Goal: Task Accomplishment & Management: Manage account settings

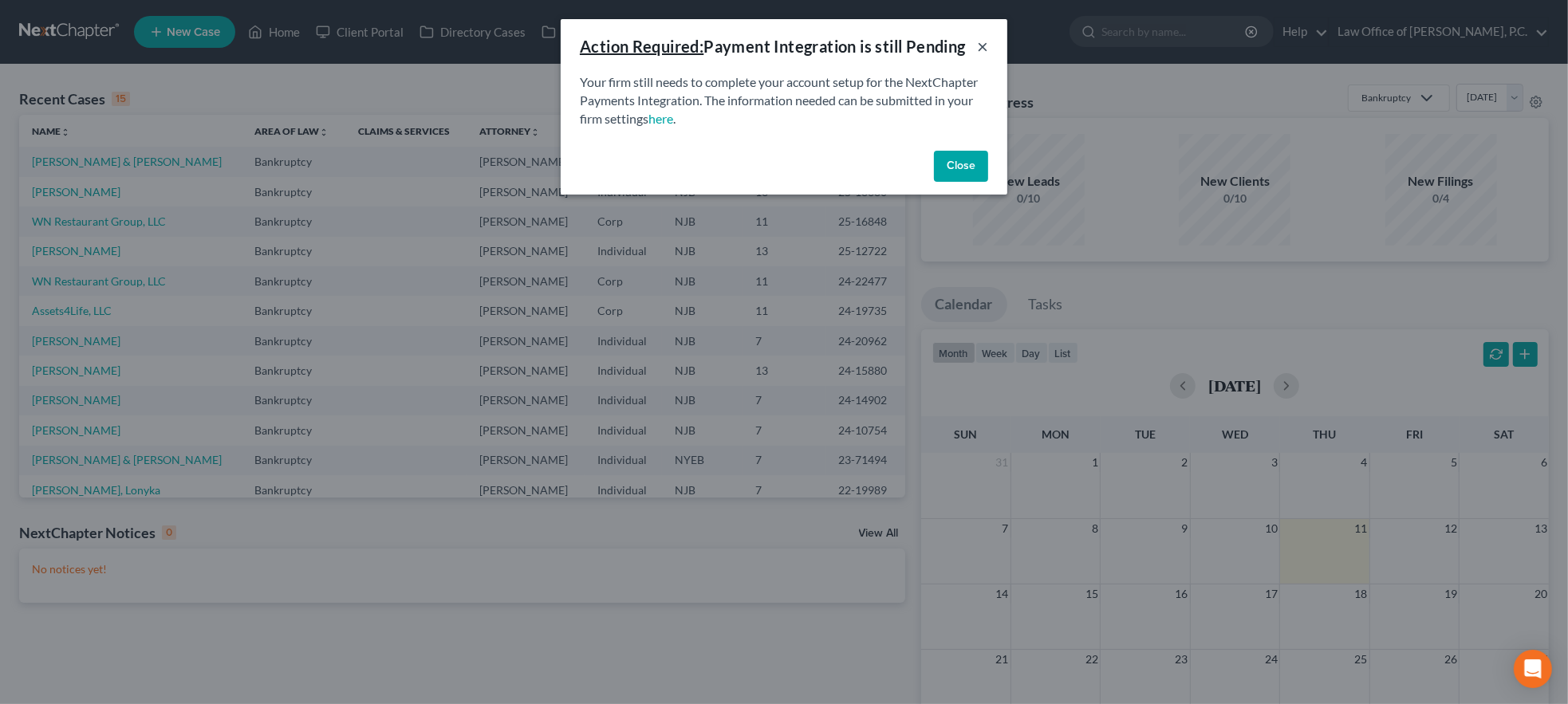
click at [979, 48] on button "×" at bounding box center [982, 46] width 12 height 19
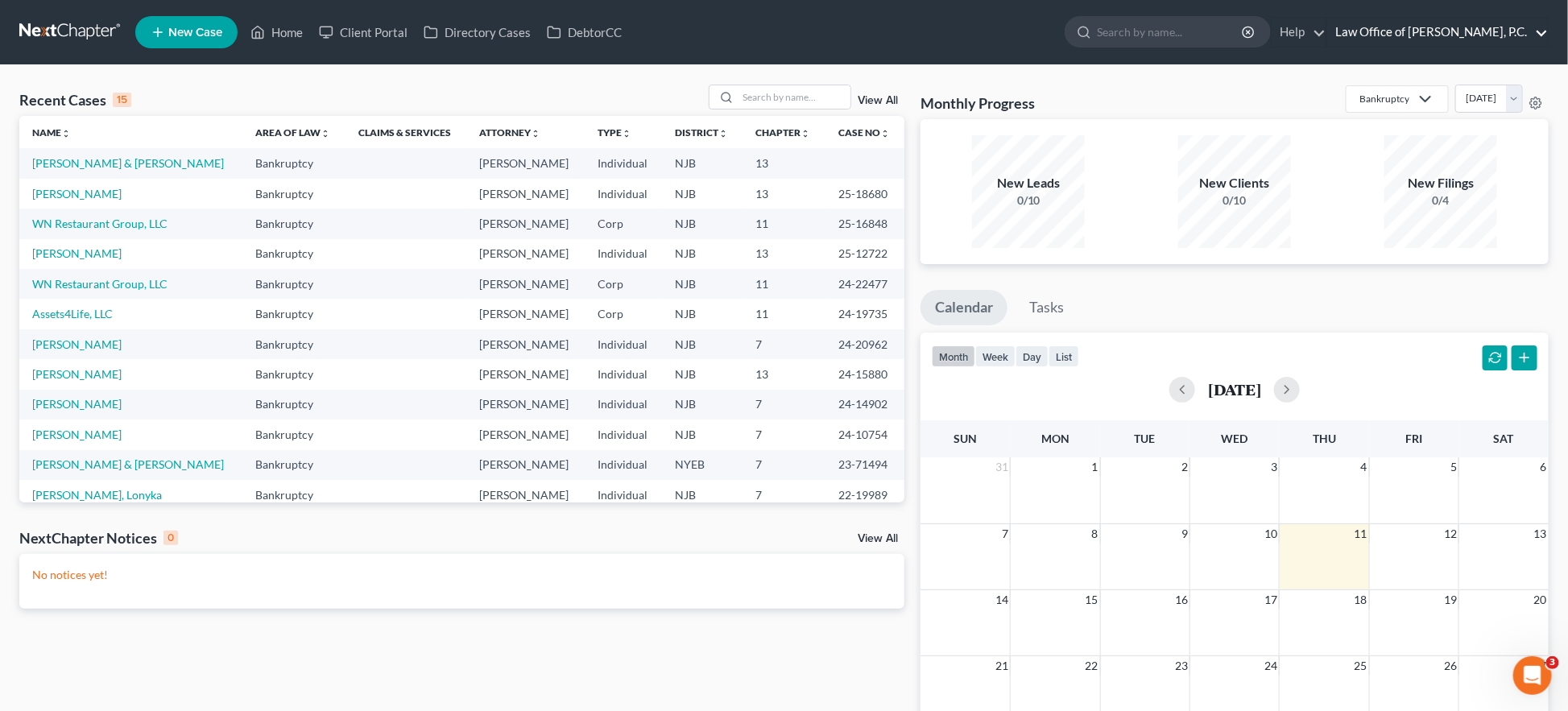
click at [1472, 24] on link "Law Office of [PERSON_NAME], P.C." at bounding box center [1437, 32] width 220 height 29
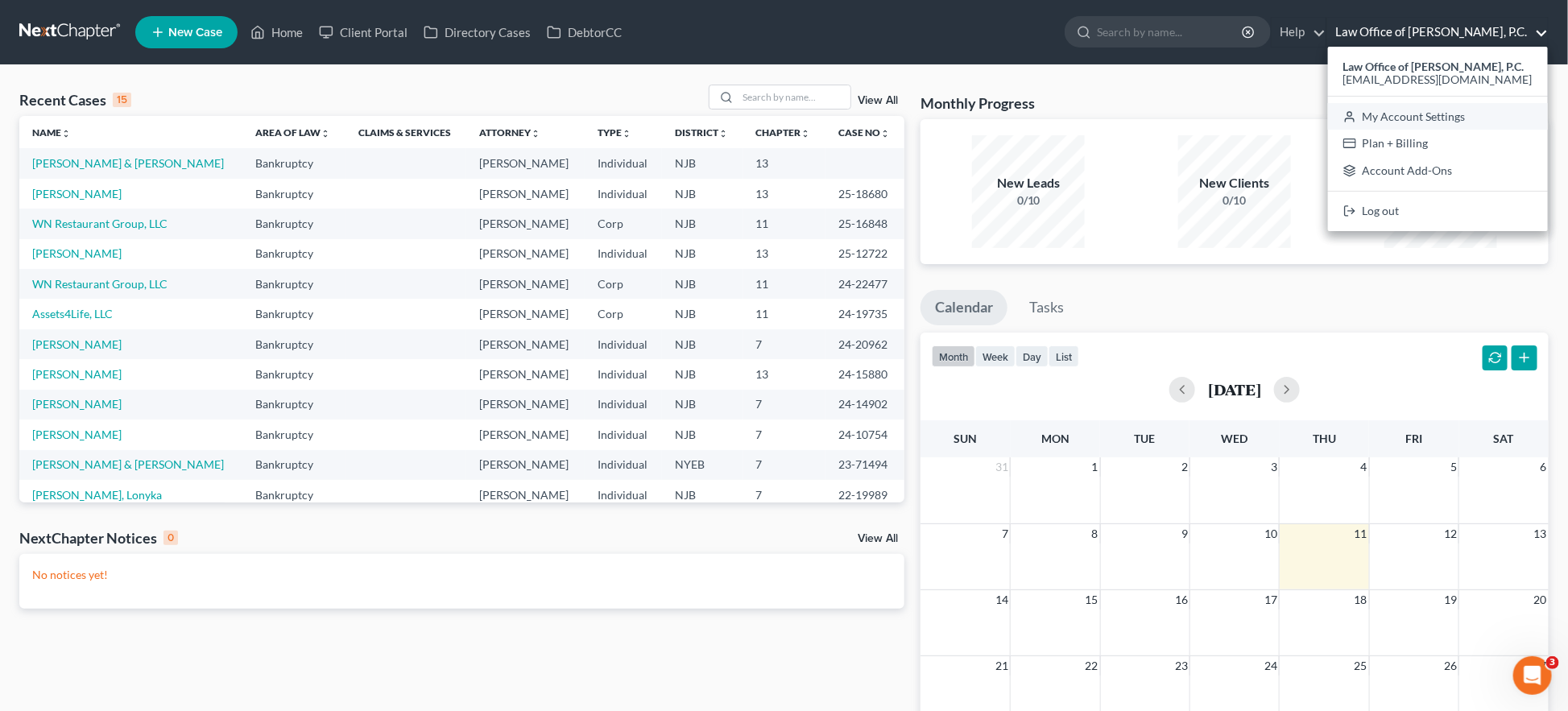
click at [1408, 116] on link "My Account Settings" at bounding box center [1437, 116] width 219 height 27
select select "51"
select select "24"
select select "33"
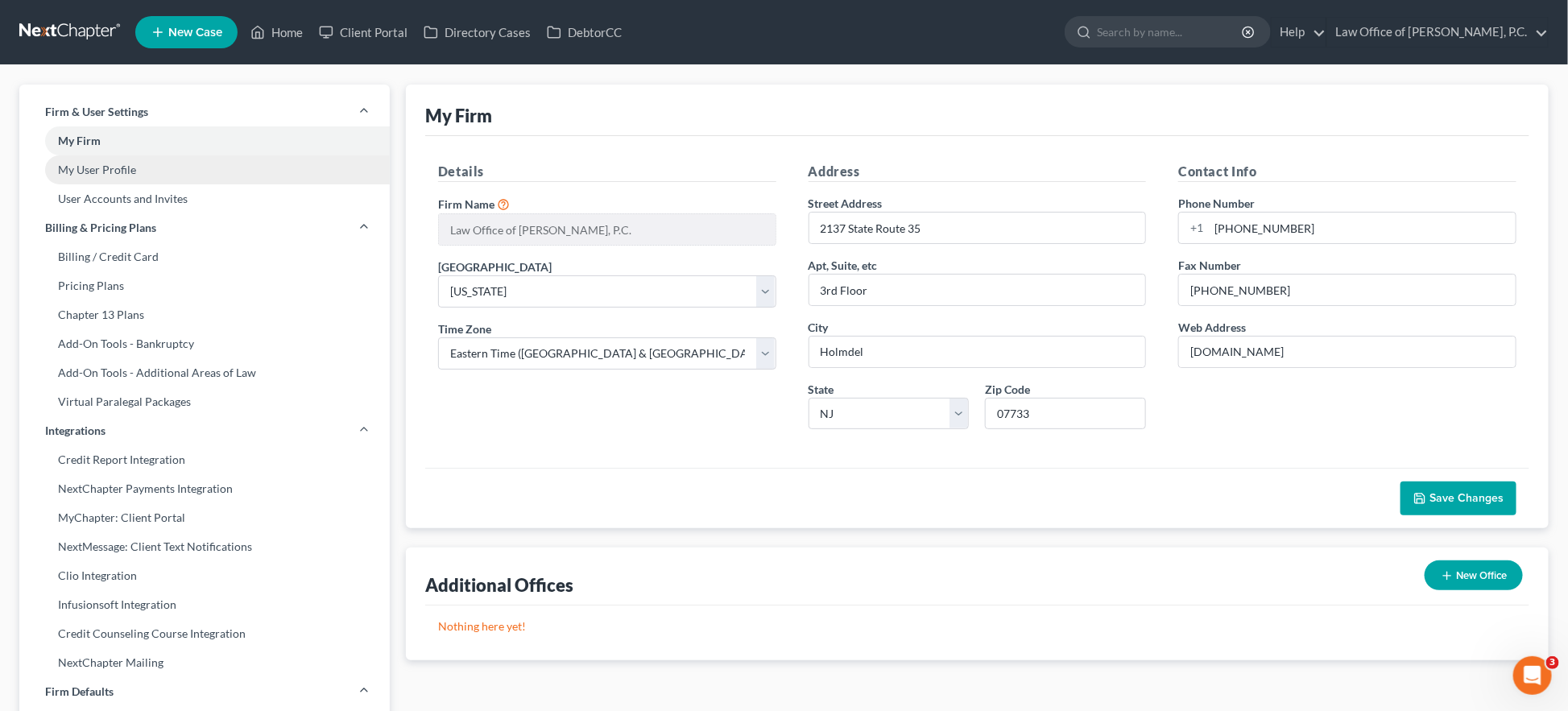
click at [119, 169] on link "My User Profile" at bounding box center [204, 170] width 370 height 29
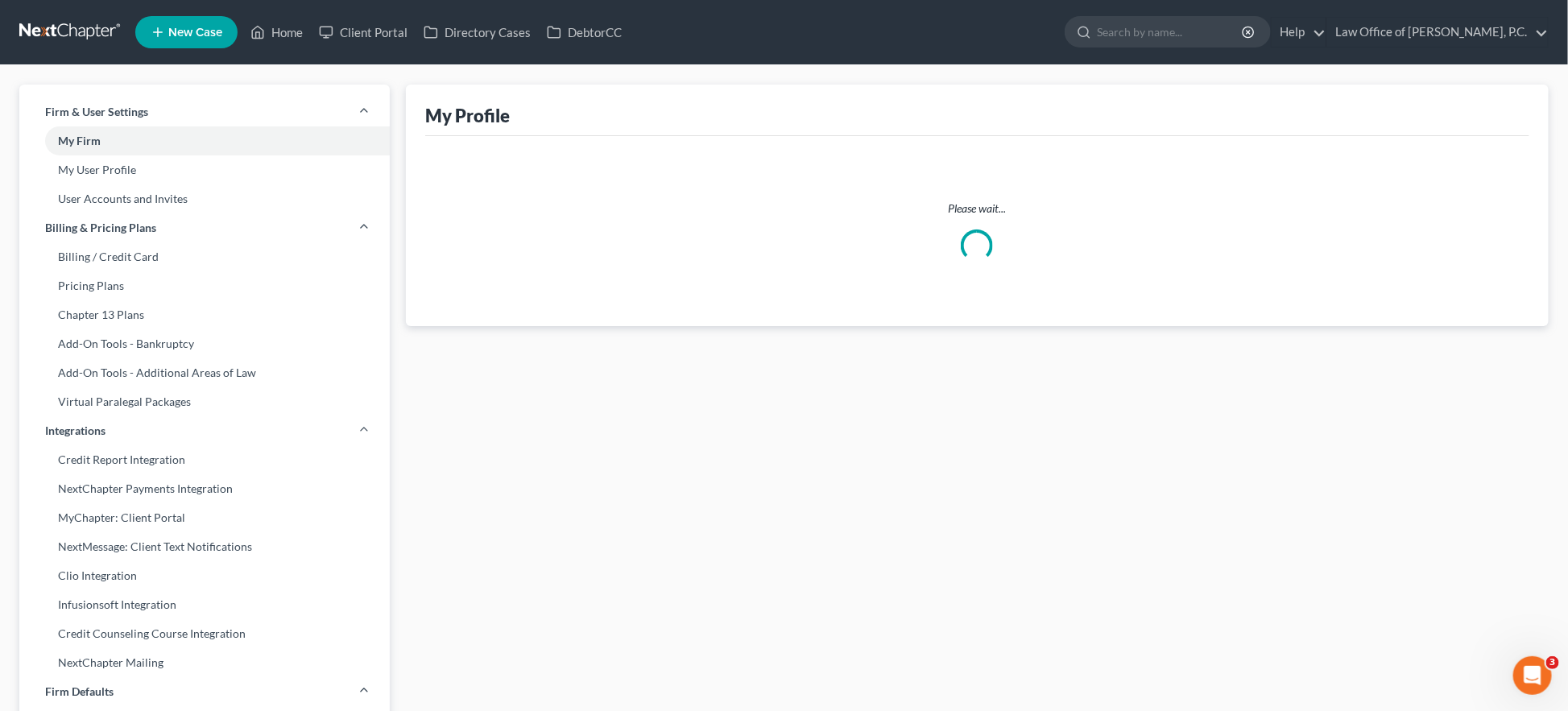
select select "33"
select select "paralegal"
